Goal: Information Seeking & Learning: Learn about a topic

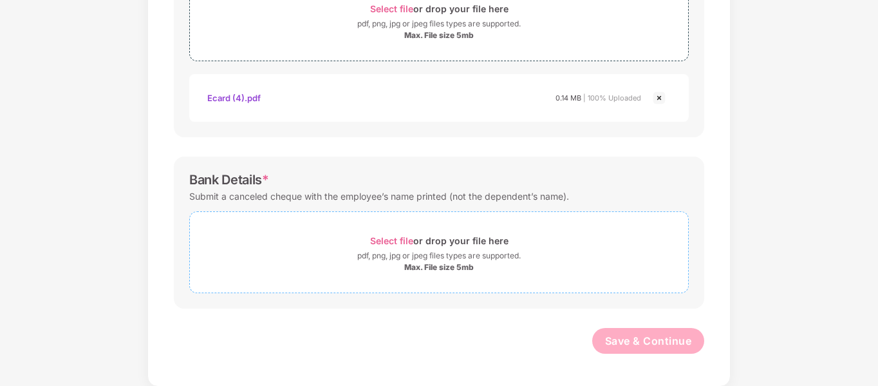
scroll to position [505, 0]
click at [423, 257] on div "pdf, png, jpg or jpeg files types are supported." at bounding box center [438, 254] width 163 height 13
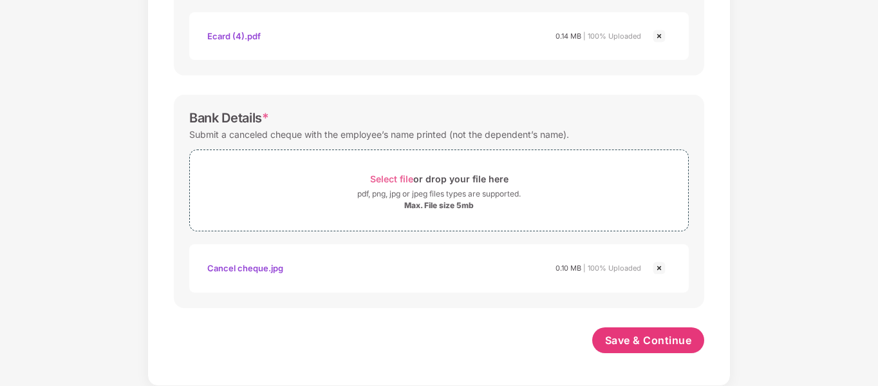
click at [658, 268] on img at bounding box center [658, 267] width 15 height 15
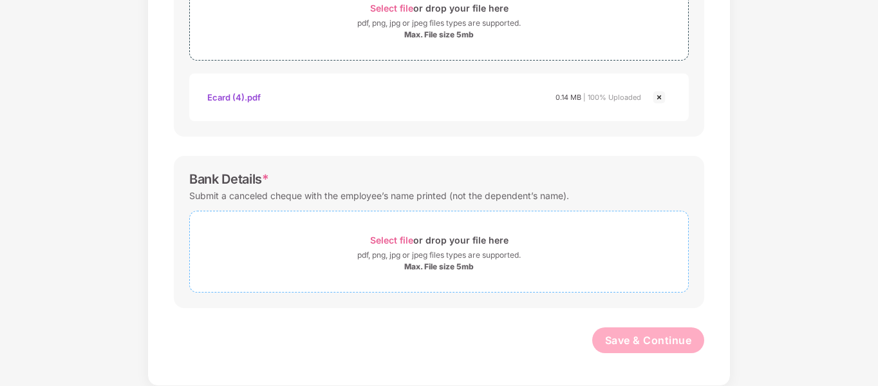
click at [412, 251] on div "pdf, png, jpg or jpeg files types are supported." at bounding box center [438, 254] width 163 height 13
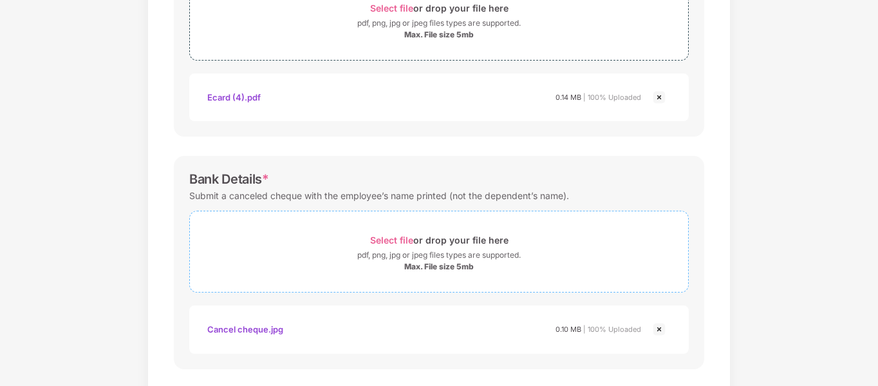
scroll to position [566, 0]
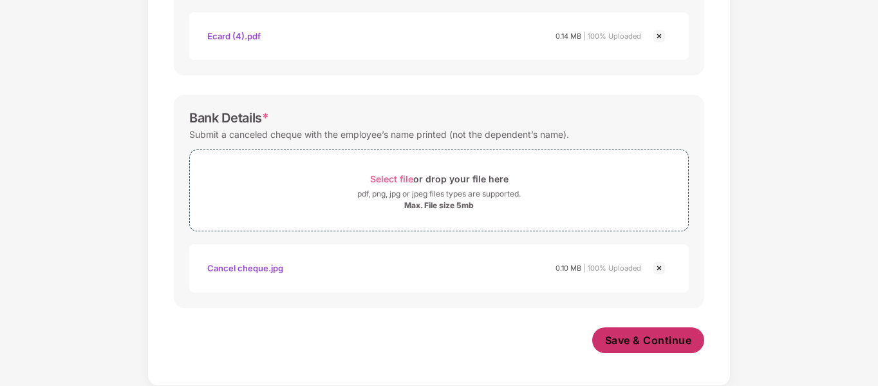
click at [642, 346] on span "Save & Continue" at bounding box center [648, 340] width 87 height 14
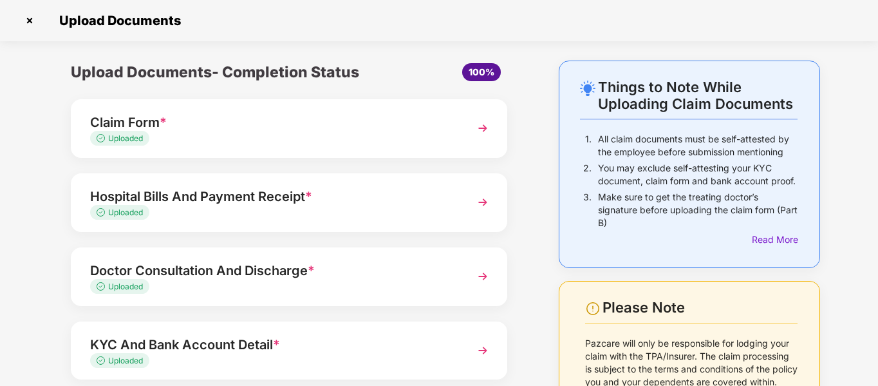
scroll to position [153, 0]
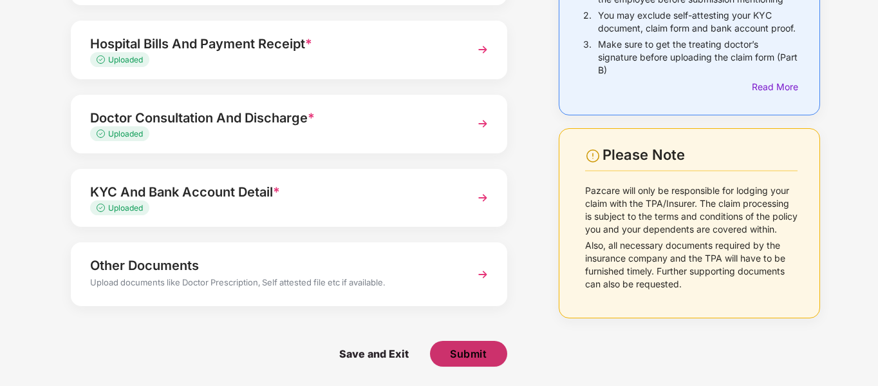
click at [466, 357] on span "Submit" at bounding box center [468, 353] width 37 height 14
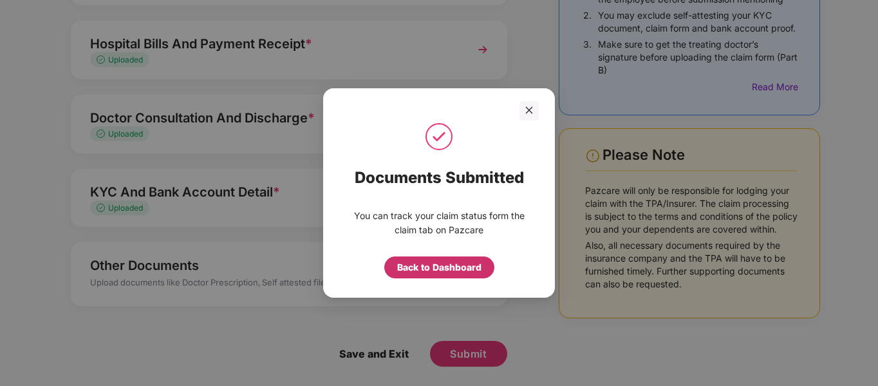
click at [437, 270] on div "Back to Dashboard" at bounding box center [439, 267] width 84 height 14
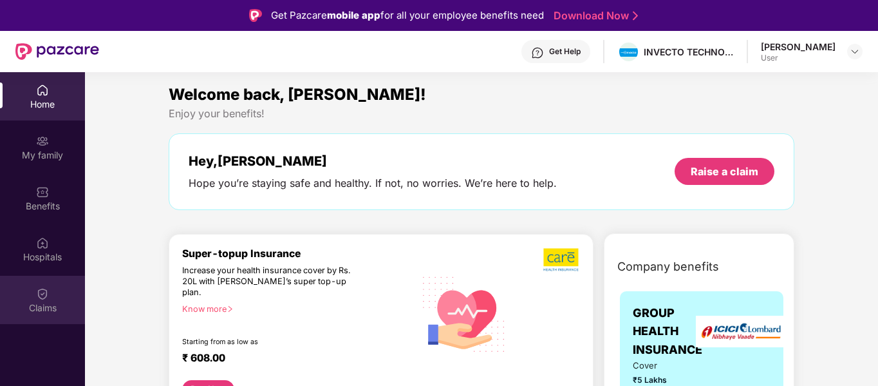
click at [55, 289] on div "Claims" at bounding box center [42, 299] width 85 height 48
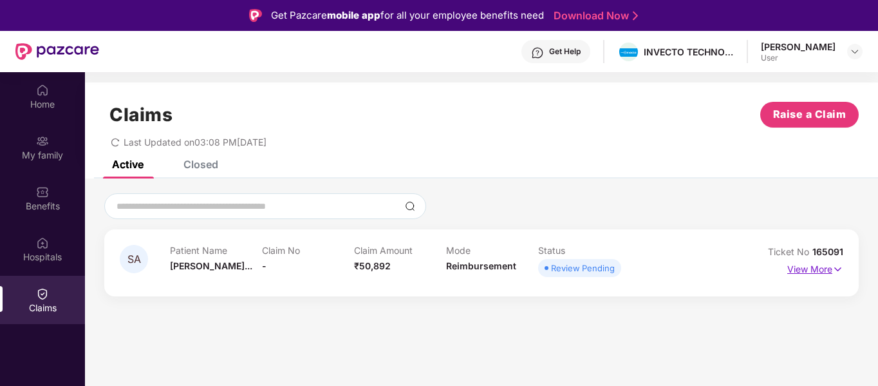
click at [837, 268] on img at bounding box center [837, 269] width 11 height 14
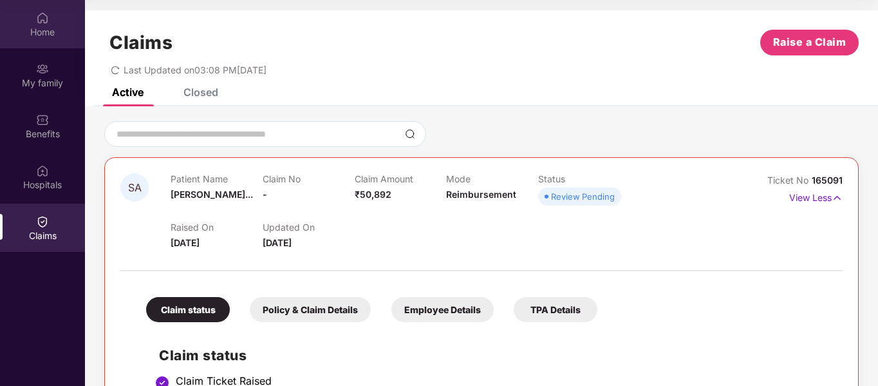
click at [54, 6] on div "Home" at bounding box center [42, 24] width 85 height 48
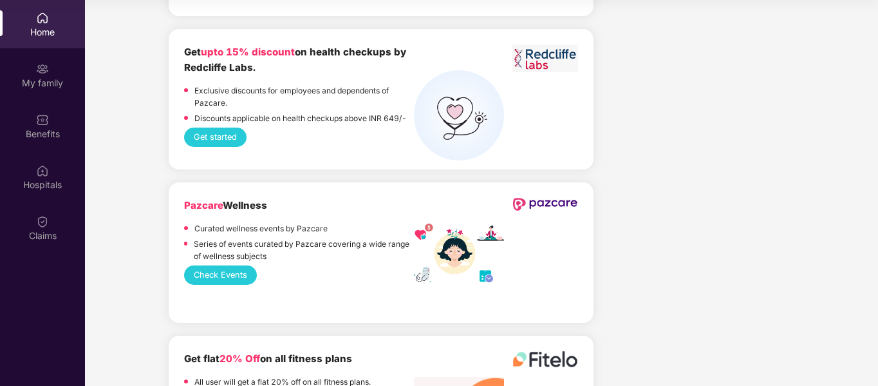
scroll to position [1879, 0]
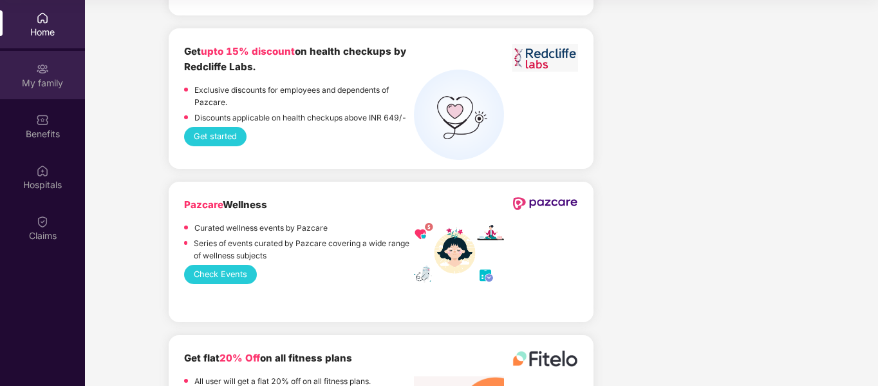
click at [51, 81] on div "My family" at bounding box center [42, 83] width 85 height 13
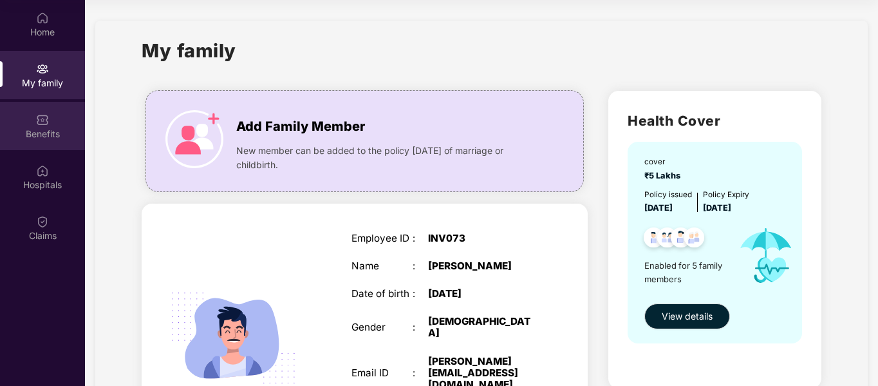
click at [51, 118] on div "Benefits" at bounding box center [42, 126] width 85 height 48
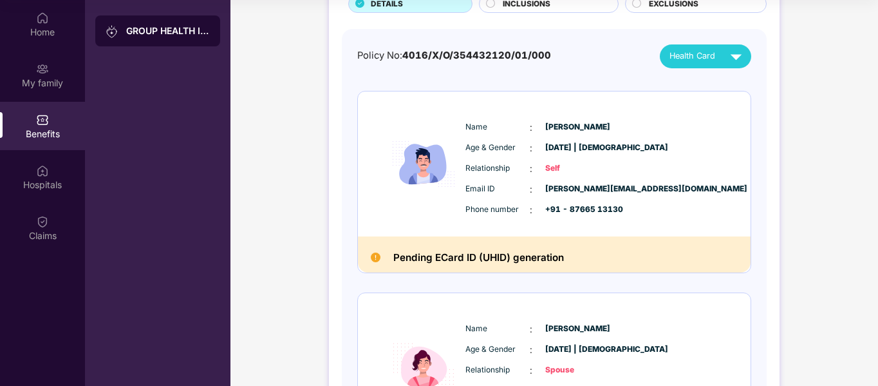
scroll to position [92, 0]
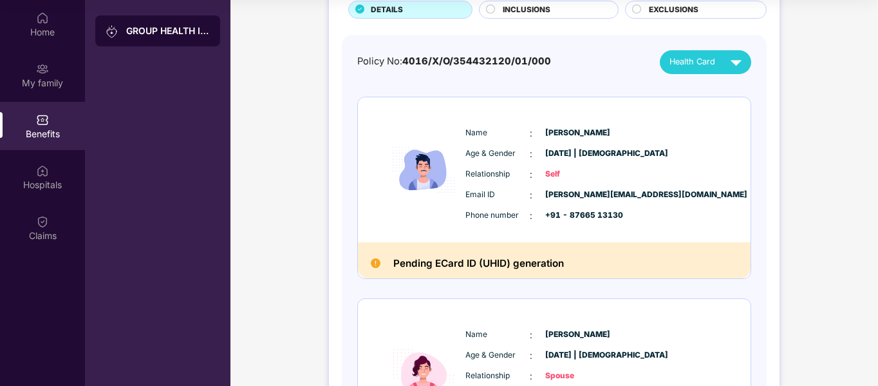
click at [503, 267] on h2 "Pending ECard ID (UHID) generation" at bounding box center [478, 263] width 171 height 17
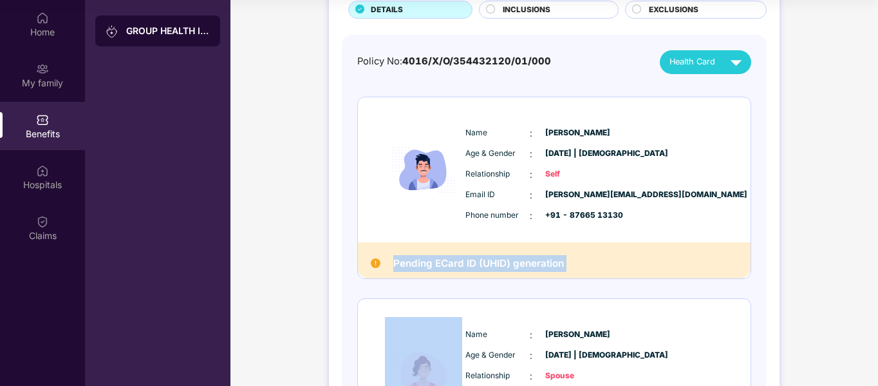
click at [503, 267] on h2 "Pending ECard ID (UHID) generation" at bounding box center [478, 263] width 171 height 17
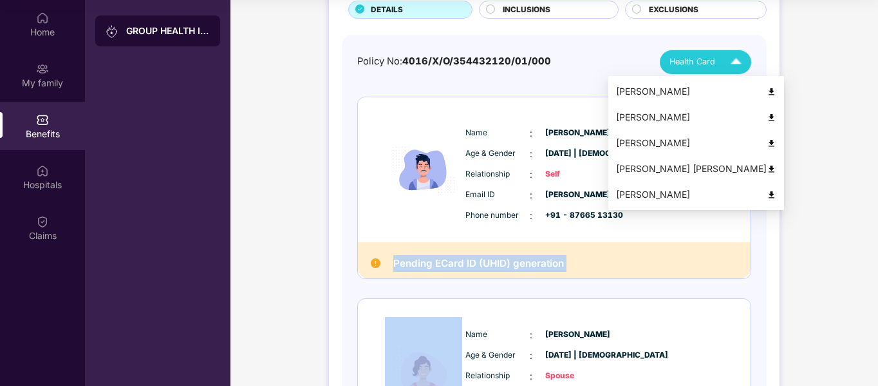
click at [721, 62] on div "Health Card" at bounding box center [708, 62] width 78 height 23
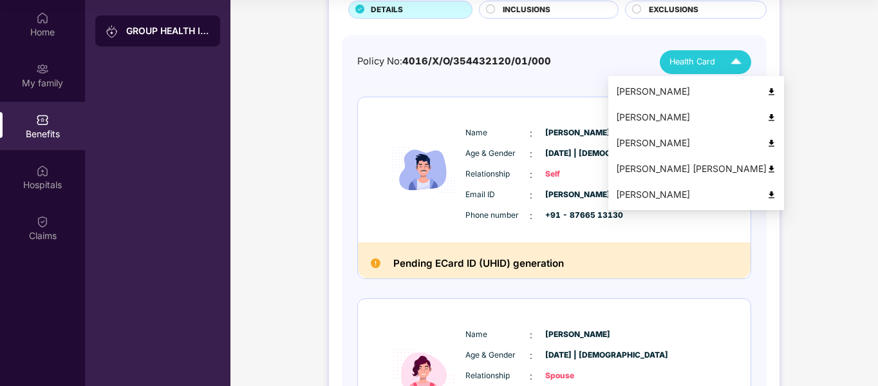
click at [720, 84] on div "Mohammed Abdulrehman Asamdi" at bounding box center [696, 91] width 160 height 14
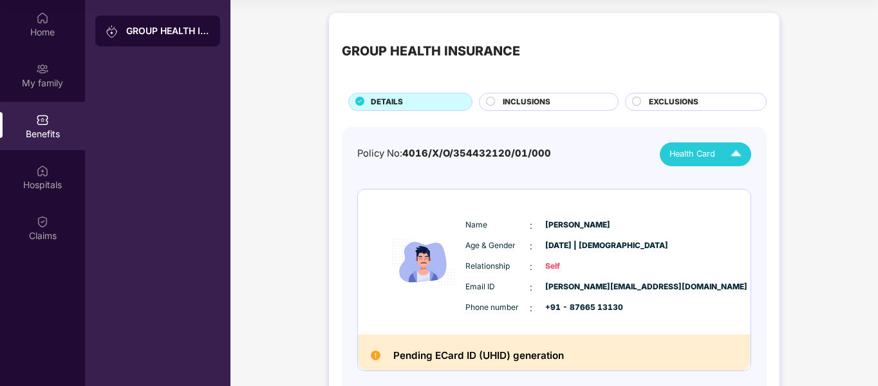
scroll to position [0, 0]
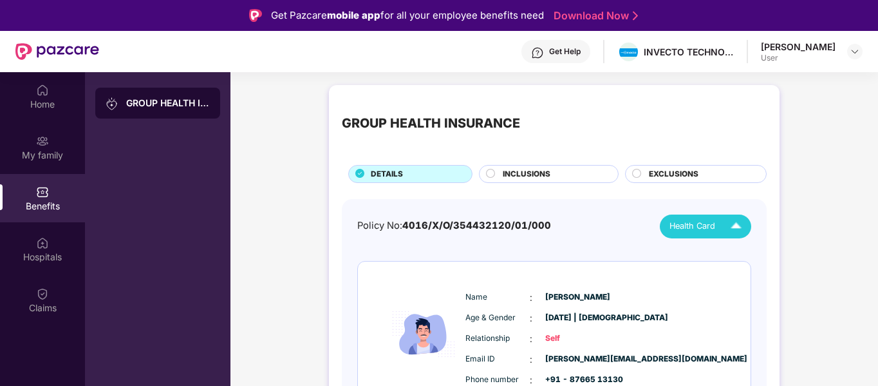
click at [510, 174] on span "INCLUSIONS" at bounding box center [527, 174] width 48 height 12
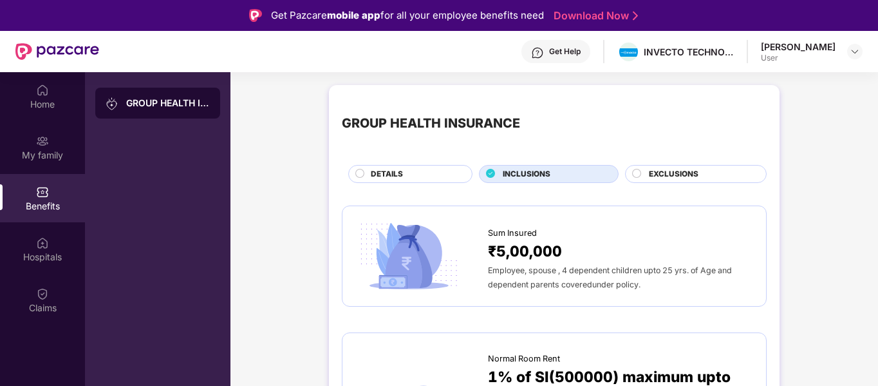
click at [389, 172] on span "DETAILS" at bounding box center [387, 174] width 32 height 12
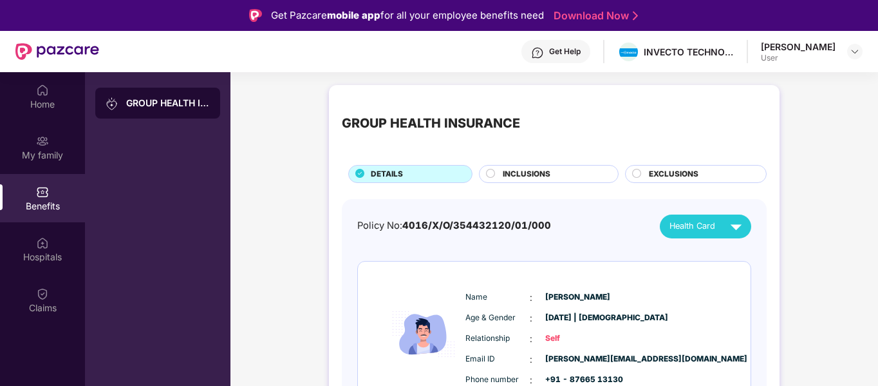
click at [700, 172] on div "EXCLUSIONS" at bounding box center [700, 175] width 117 height 14
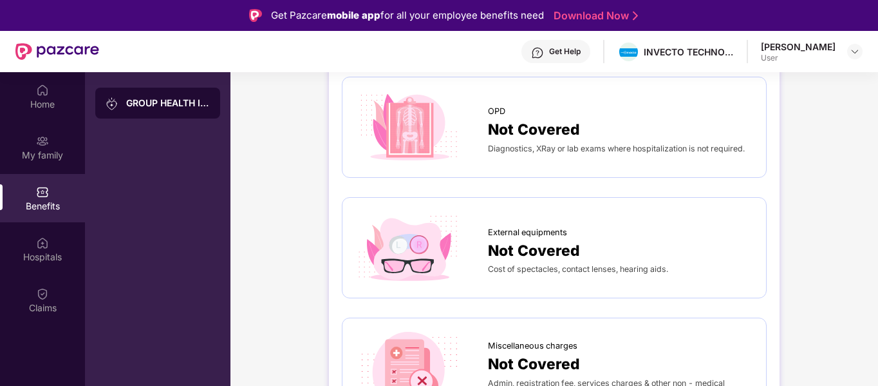
scroll to position [127, 0]
click at [645, 151] on span "Diagnostics, XRay or lab exams where hospitalization is not required." at bounding box center [616, 150] width 257 height 10
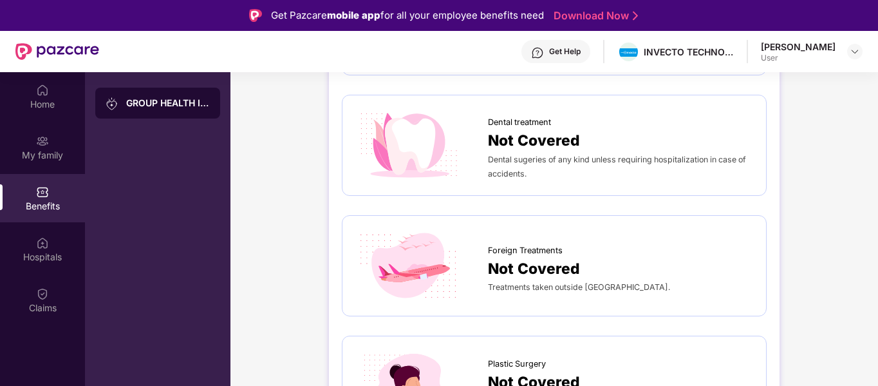
scroll to position [0, 0]
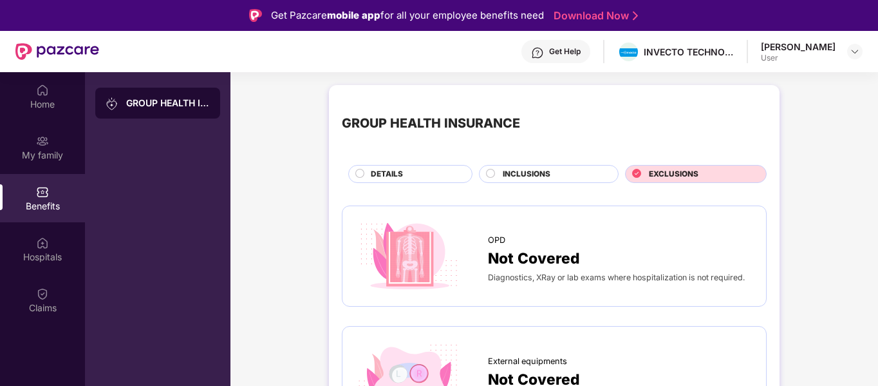
click at [530, 172] on span "INCLUSIONS" at bounding box center [527, 174] width 48 height 12
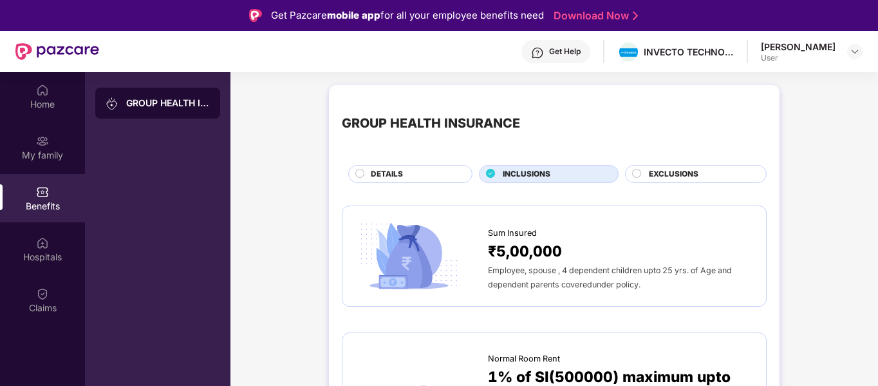
click at [390, 174] on span "DETAILS" at bounding box center [387, 174] width 32 height 12
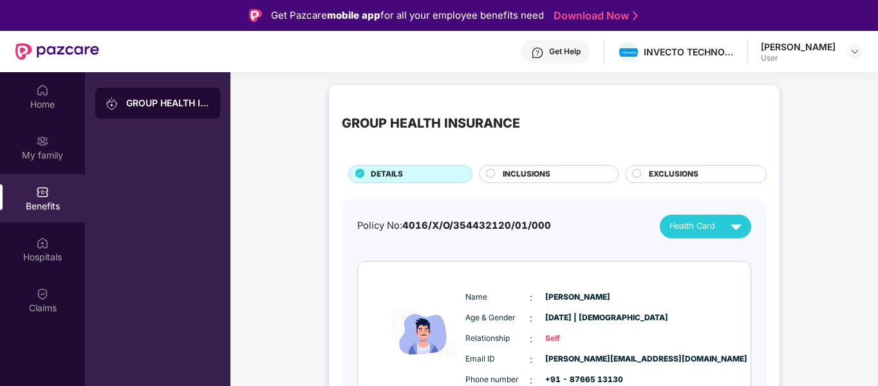
click at [504, 173] on span "INCLUSIONS" at bounding box center [527, 174] width 48 height 12
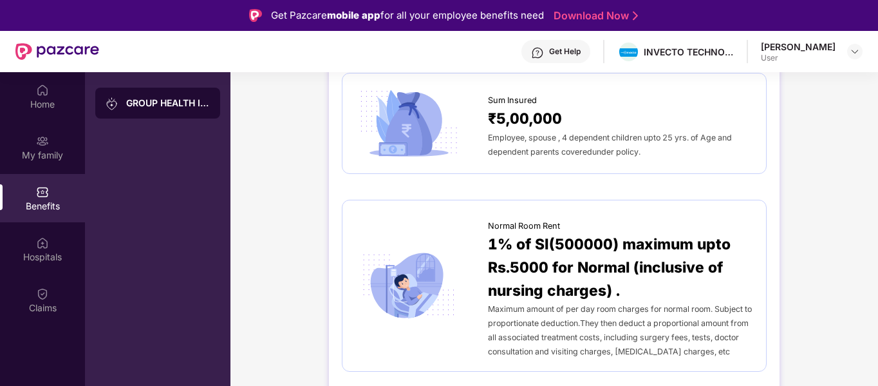
scroll to position [169, 0]
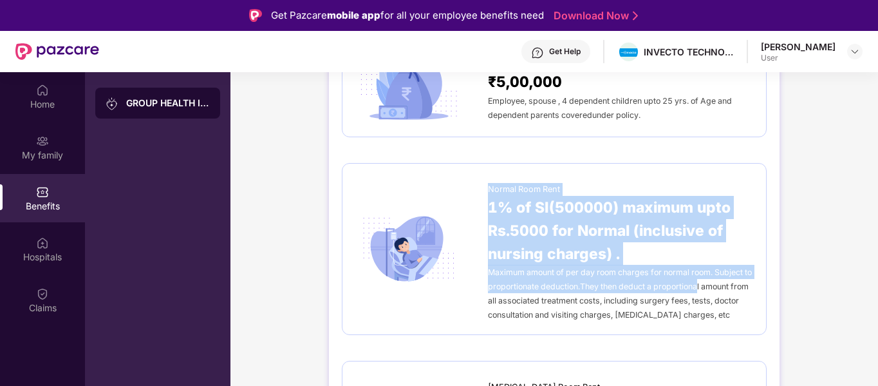
drag, startPoint x: 487, startPoint y: 180, endPoint x: 709, endPoint y: 284, distance: 244.5
click at [709, 284] on div "Normal Room Rent 1% of SI(500000) maximum upto Rs.5000 for Normal (inclusive of…" at bounding box center [620, 248] width 265 height 145
click at [618, 280] on div "Maximum amount of per day room charges for normal room. Subject to proportionat…" at bounding box center [620, 293] width 265 height 57
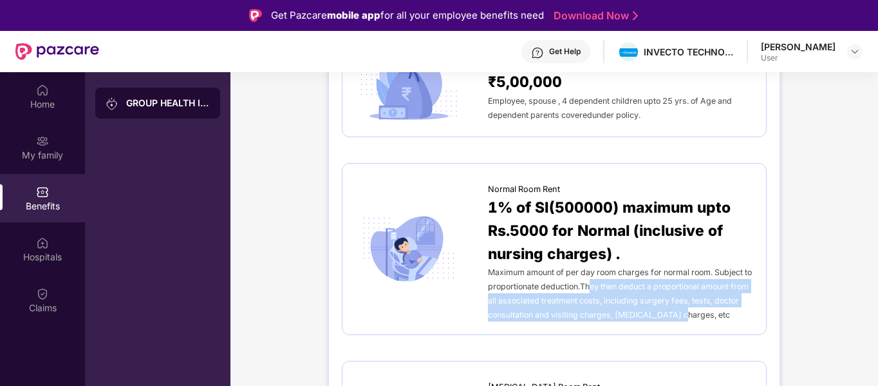
drag, startPoint x: 598, startPoint y: 287, endPoint x: 714, endPoint y: 319, distance: 120.2
click at [714, 319] on div "Maximum amount of per day room charges for normal room. Subject to proportionat…" at bounding box center [620, 293] width 265 height 57
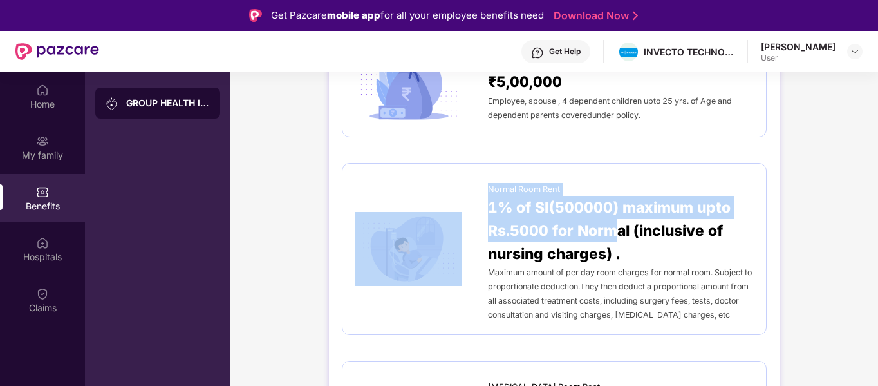
drag, startPoint x: 617, startPoint y: 227, endPoint x: 486, endPoint y: 215, distance: 131.9
click at [486, 215] on div "Normal Room Rent 1% of SI(500000) maximum upto Rs.5000 for Normal (inclusive of…" at bounding box center [554, 248] width 398 height 145
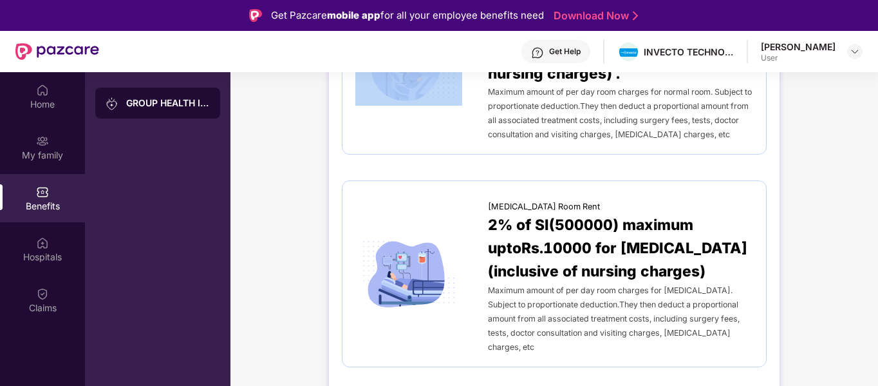
scroll to position [353, 0]
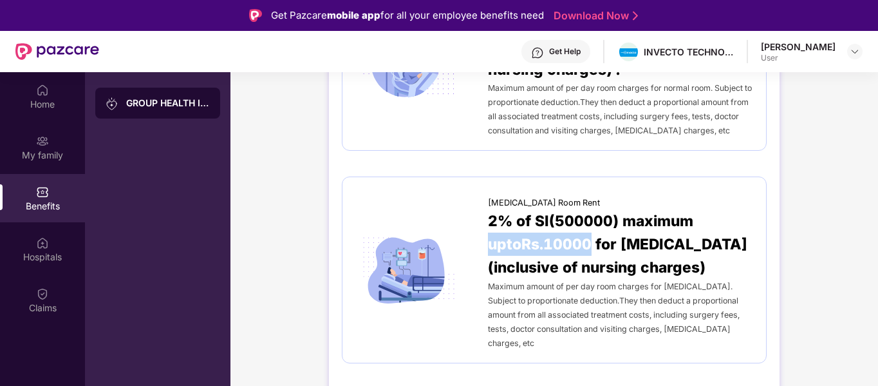
drag, startPoint x: 591, startPoint y: 245, endPoint x: 489, endPoint y: 249, distance: 102.4
click at [489, 249] on span "2% of SI(500000) maximum uptoRs.10000 for ICU (inclusive of nursing charges)" at bounding box center [620, 243] width 265 height 69
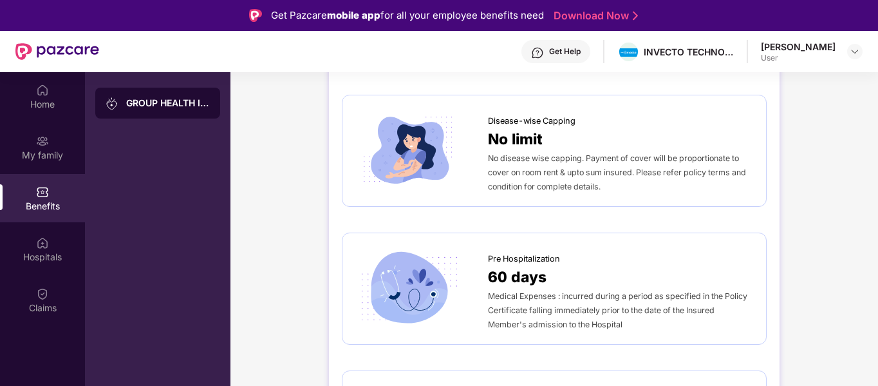
scroll to position [648, 0]
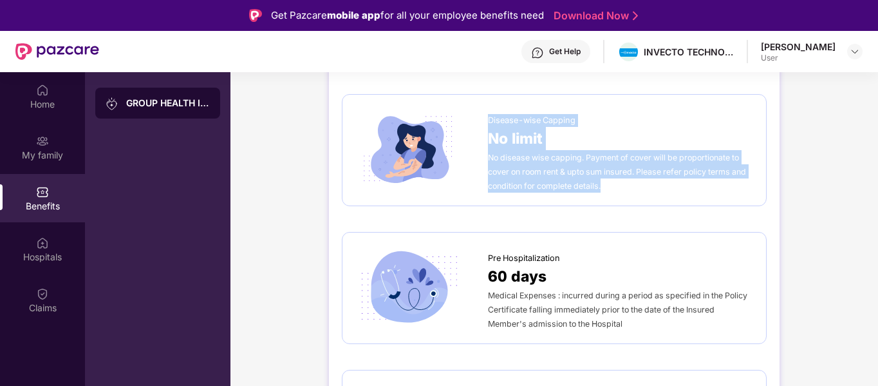
drag, startPoint x: 490, startPoint y: 105, endPoint x: 669, endPoint y: 168, distance: 189.7
click at [669, 168] on div "Disease-wise Capping No limit No disease wise capping. Payment of cover will be…" at bounding box center [620, 149] width 265 height 85
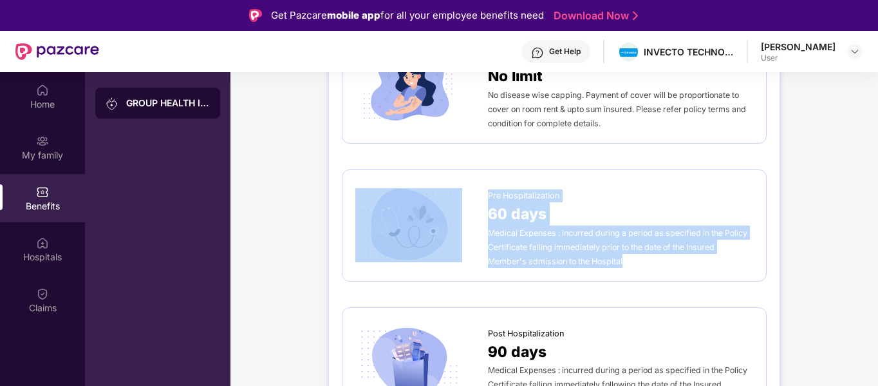
drag, startPoint x: 628, startPoint y: 243, endPoint x: 466, endPoint y: 184, distance: 172.7
click at [466, 184] on div "Pre Hospitalization 60 days Medical Expenses : incurred during a period as spec…" at bounding box center [554, 225] width 398 height 85
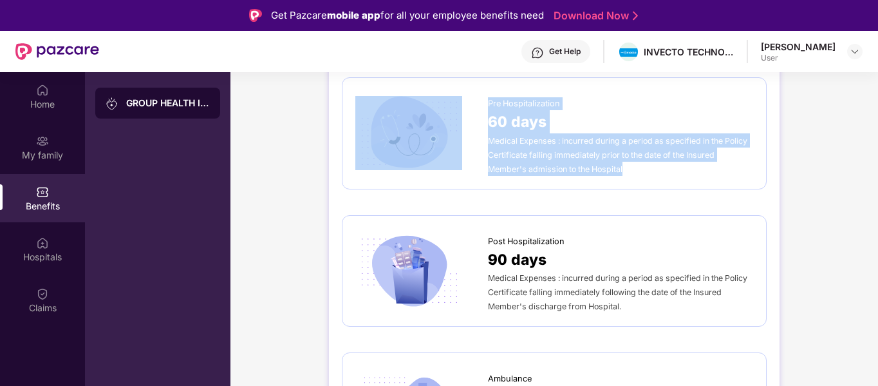
scroll to position [804, 0]
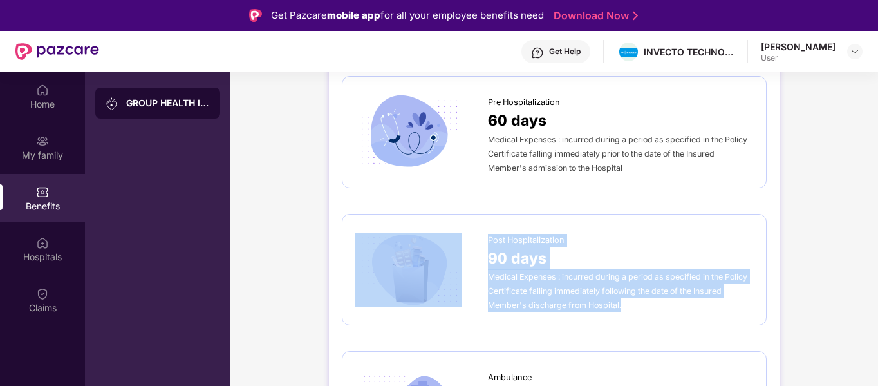
drag, startPoint x: 483, startPoint y: 222, endPoint x: 628, endPoint y: 289, distance: 160.1
click at [628, 289] on div "Post Hospitalization 90 days Medical Expenses : incurred during a period as spe…" at bounding box center [554, 269] width 398 height 85
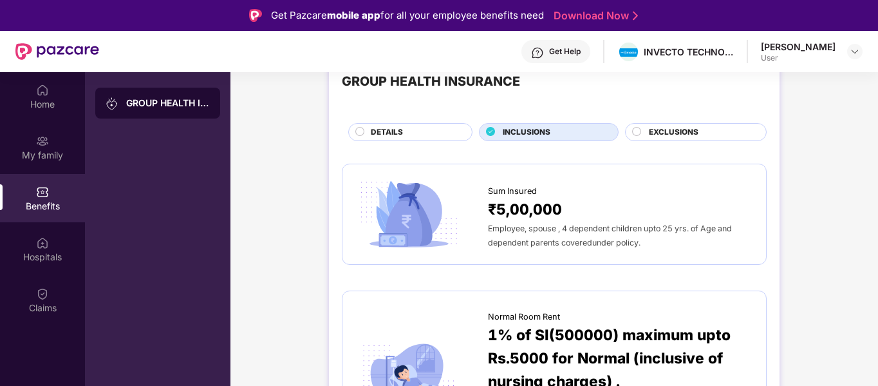
scroll to position [0, 0]
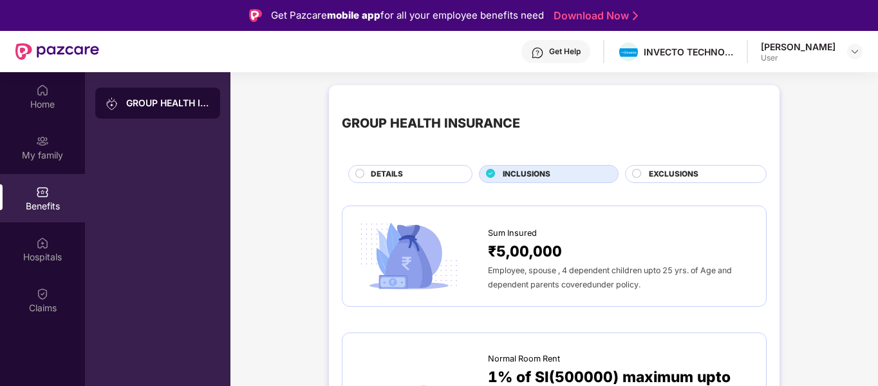
click at [685, 172] on span "EXCLUSIONS" at bounding box center [674, 174] width 50 height 12
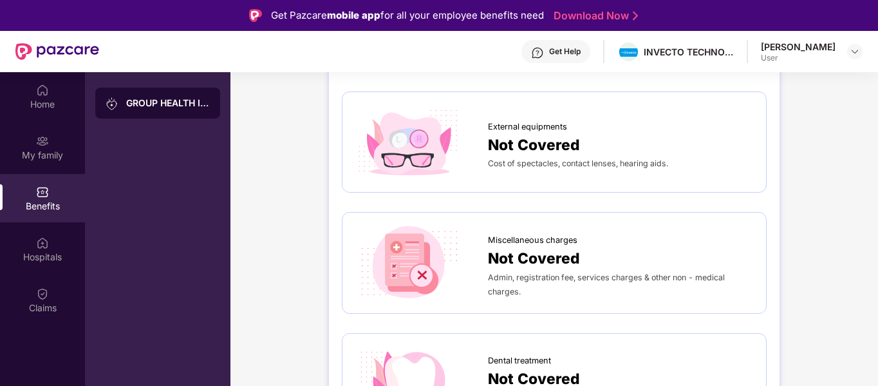
scroll to position [235, 0]
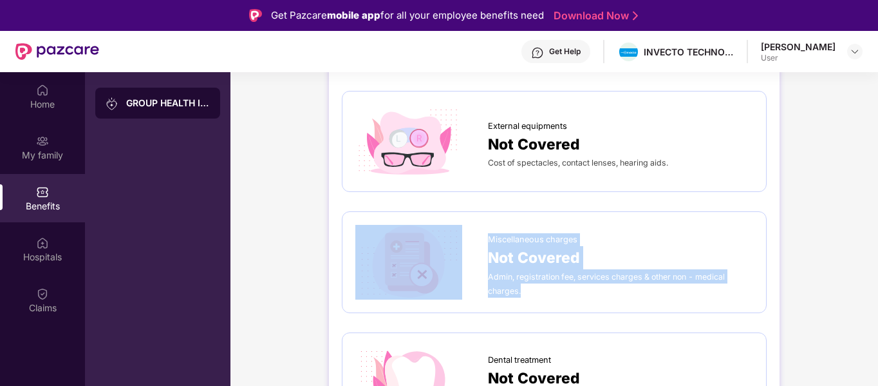
drag, startPoint x: 483, startPoint y: 235, endPoint x: 573, endPoint y: 293, distance: 107.5
click at [573, 293] on div "Miscellaneous charges Not Covered Admin, registration fee, services charges & o…" at bounding box center [554, 262] width 398 height 74
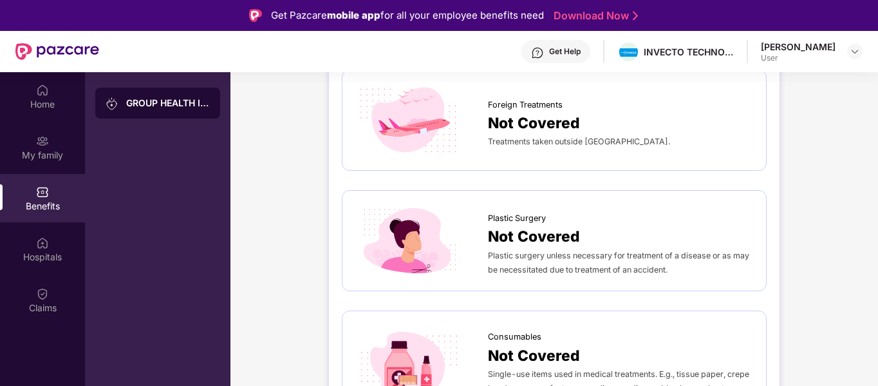
scroll to position [617, 0]
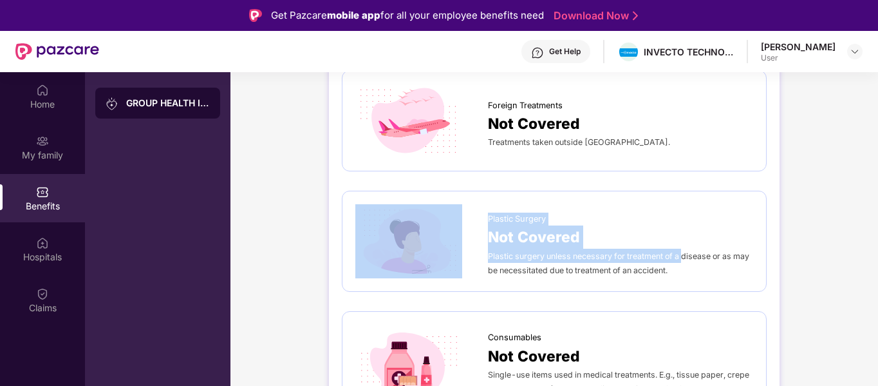
drag, startPoint x: 681, startPoint y: 262, endPoint x: 422, endPoint y: 216, distance: 263.5
click at [422, 216] on div "Plastic Surgery Not Covered Plastic surgery unless necessary for treatment of a…" at bounding box center [554, 241] width 398 height 74
click at [700, 189] on div "OPD Not Covered Diagnostics, XRay or lab exams where hospitalization is not req…" at bounding box center [554, 73] width 425 height 982
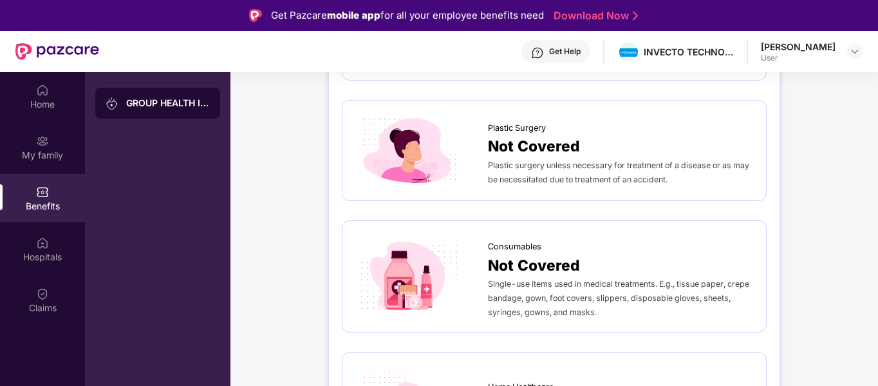
scroll to position [750, 0]
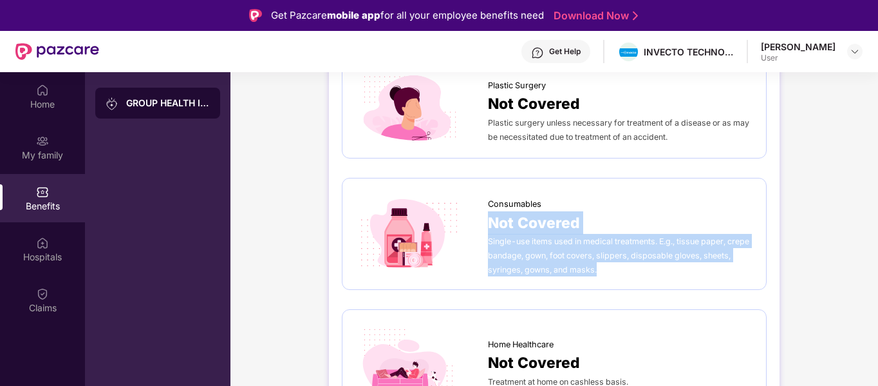
drag, startPoint x: 602, startPoint y: 266, endPoint x: 492, endPoint y: 216, distance: 120.4
click at [492, 216] on div "Consumables Not Covered Single-use items used in medical treatments. E.g., tiss…" at bounding box center [620, 233] width 265 height 85
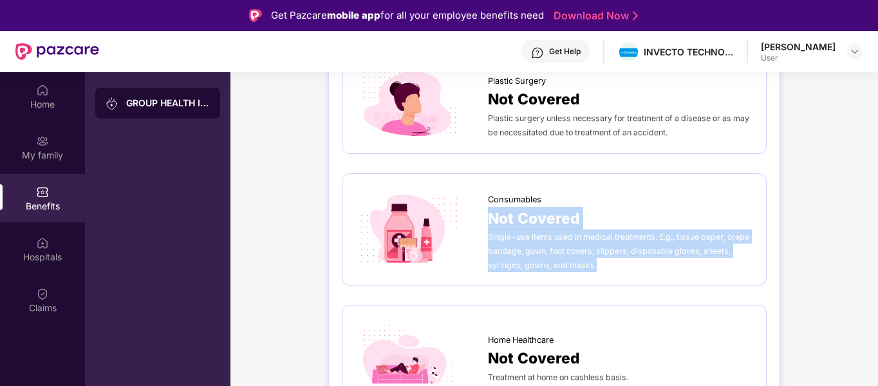
scroll to position [72, 0]
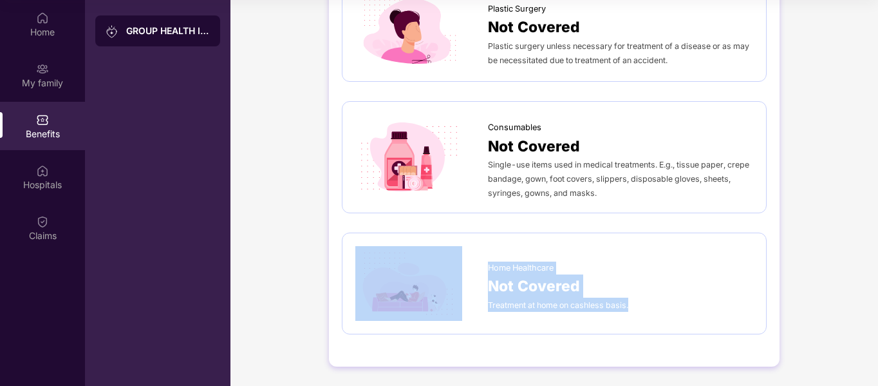
drag, startPoint x: 634, startPoint y: 297, endPoint x: 484, endPoint y: 265, distance: 153.5
click at [484, 265] on div "Home Healthcare Not Covered Treatment at home on cashless basis." at bounding box center [554, 283] width 398 height 74
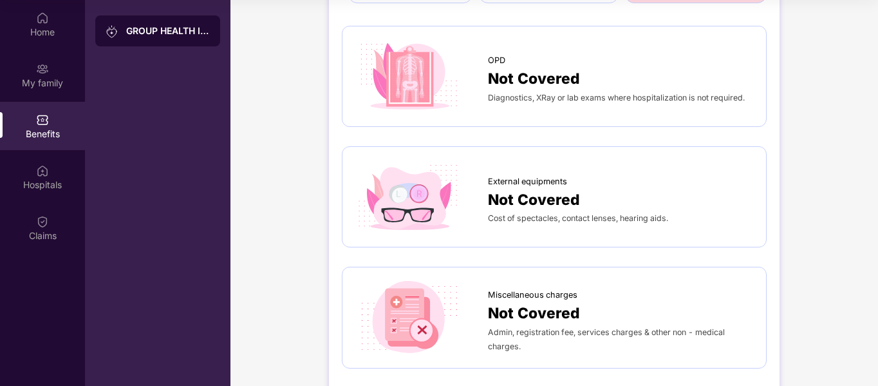
scroll to position [0, 0]
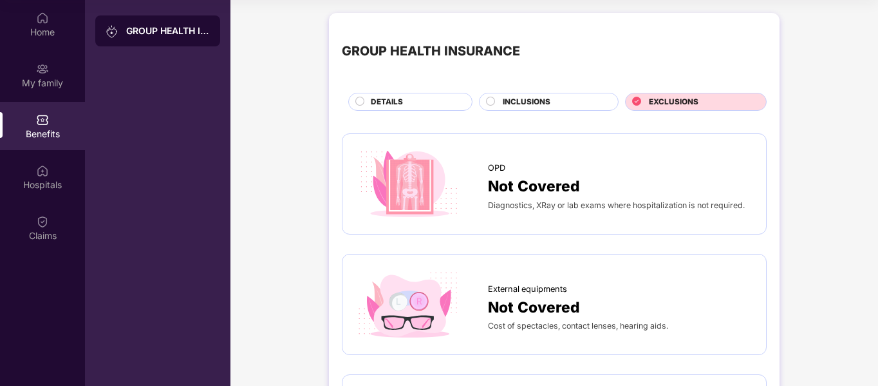
click at [654, 136] on div "OPD Not Covered Diagnostics, XRay or lab exams where hospitalization is not req…" at bounding box center [554, 183] width 425 height 101
